Goal: Navigation & Orientation: Find specific page/section

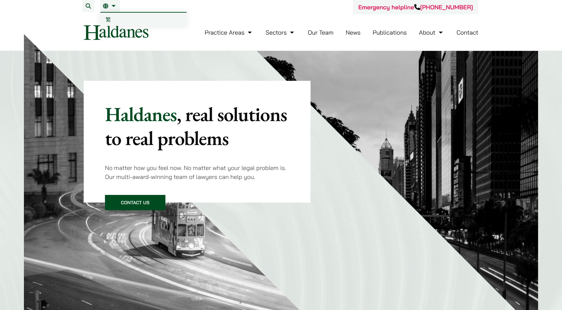
click at [110, 5] on link "EN" at bounding box center [110, 5] width 14 height 5
click at [109, 8] on link "EN" at bounding box center [110, 5] width 14 height 5
click at [108, 18] on span "繁" at bounding box center [108, 19] width 5 height 7
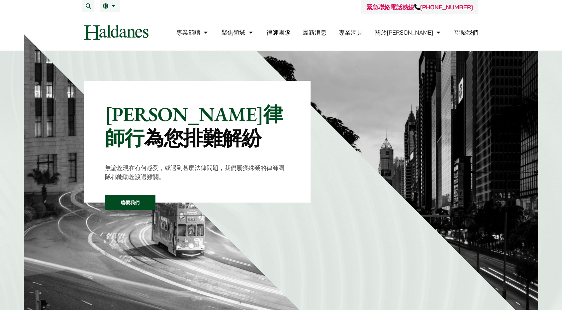
click at [2, 40] on header "緊急聯絡電話熱線 +852 9763 5524 專業範疇 反壟斷和競爭法 民事訴訟及爭議解決 公司及商業業務 刑事辯護 欺詐、資產追踪和追討 知識產權 婚姻及…" at bounding box center [281, 25] width 562 height 51
